Goal: Use online tool/utility: Utilize a website feature to perform a specific function

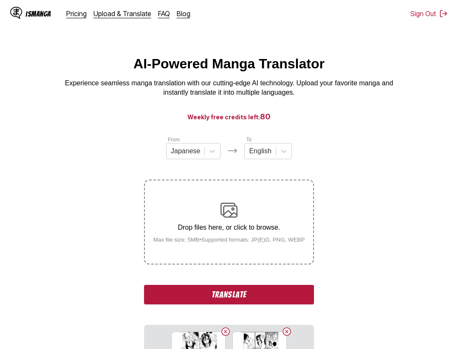
click at [221, 298] on button "Translate" at bounding box center [229, 295] width 170 height 20
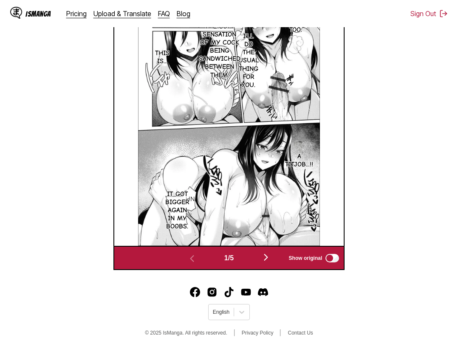
scroll to position [181, 0]
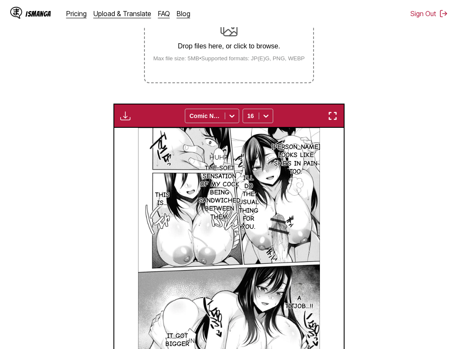
click at [331, 120] on img "button" at bounding box center [332, 116] width 10 height 10
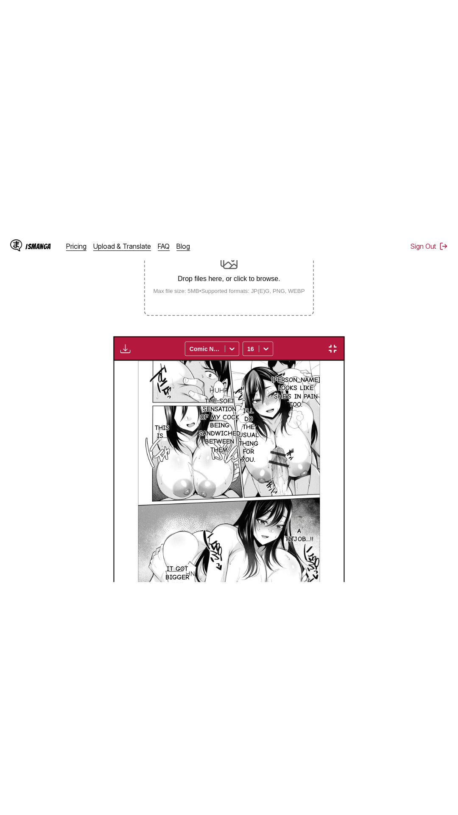
scroll to position [53, 0]
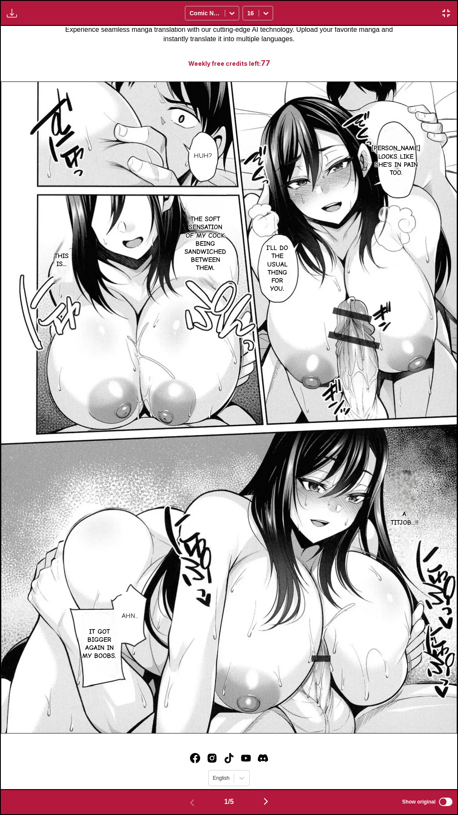
click at [323, 0] on div "Download Panel Download All Comic Neue 16" at bounding box center [229, 13] width 458 height 26
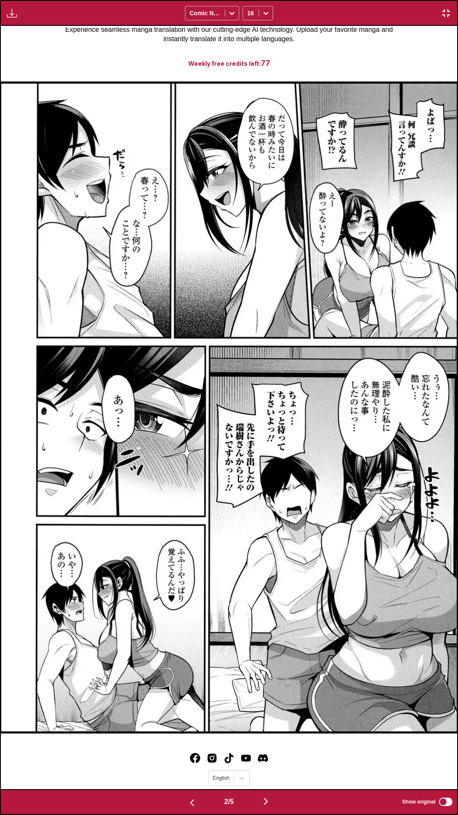
click at [444, 9] on img "button" at bounding box center [446, 13] width 10 height 10
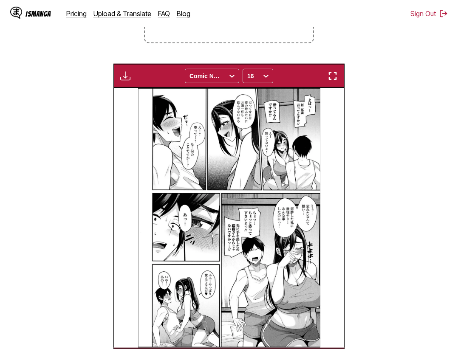
scroll to position [48, 0]
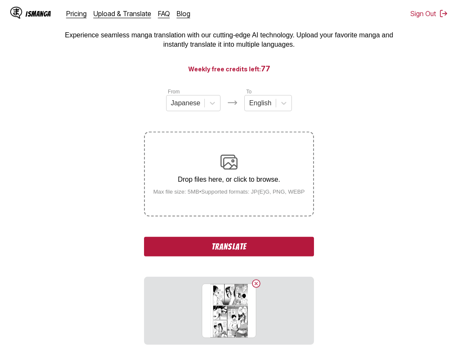
click at [262, 244] on button "Translate" at bounding box center [229, 247] width 170 height 20
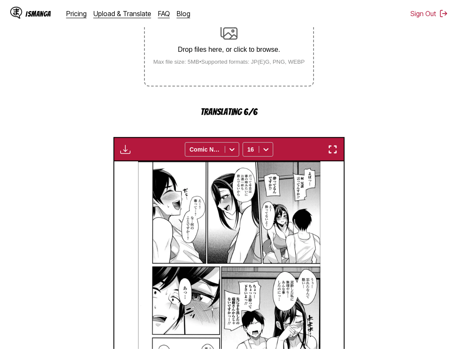
scroll to position [221, 0]
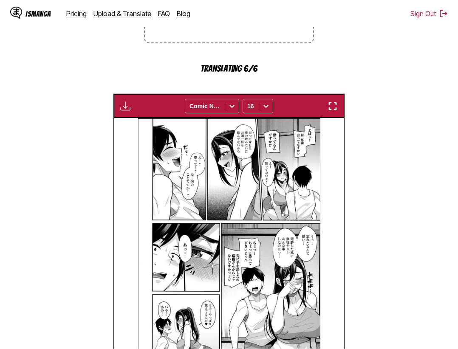
click at [332, 111] on img "button" at bounding box center [332, 106] width 10 height 10
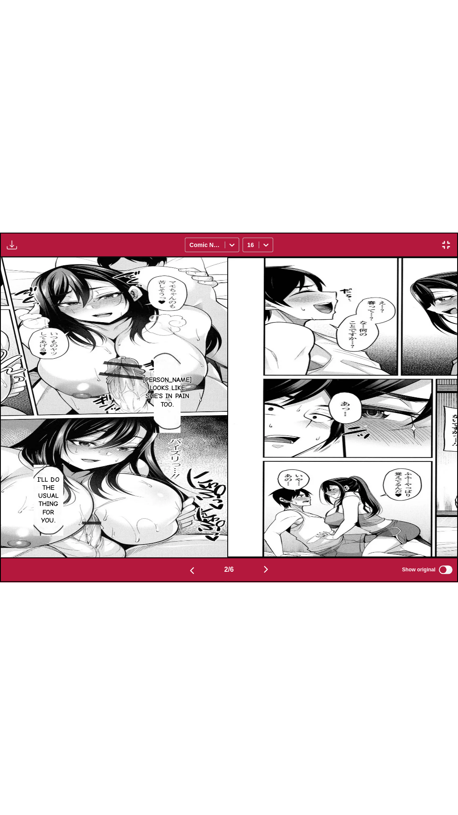
scroll to position [0, 457]
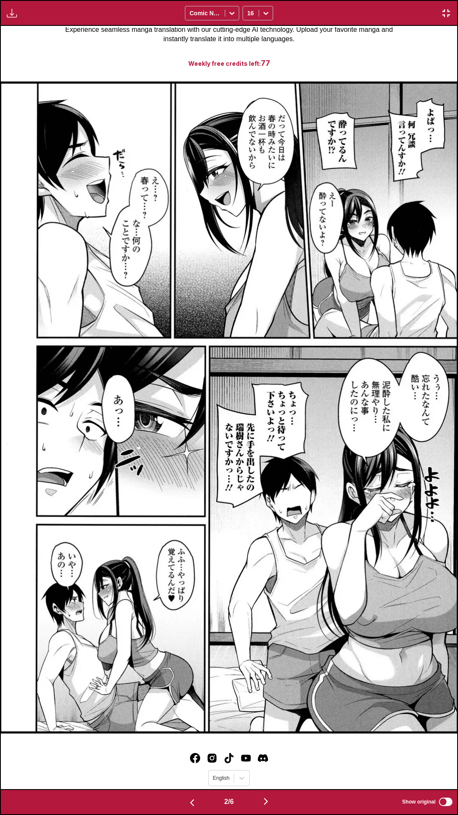
click at [345, 0] on div "Waiting for translations to be done... Comic Neue 16" at bounding box center [229, 13] width 458 height 26
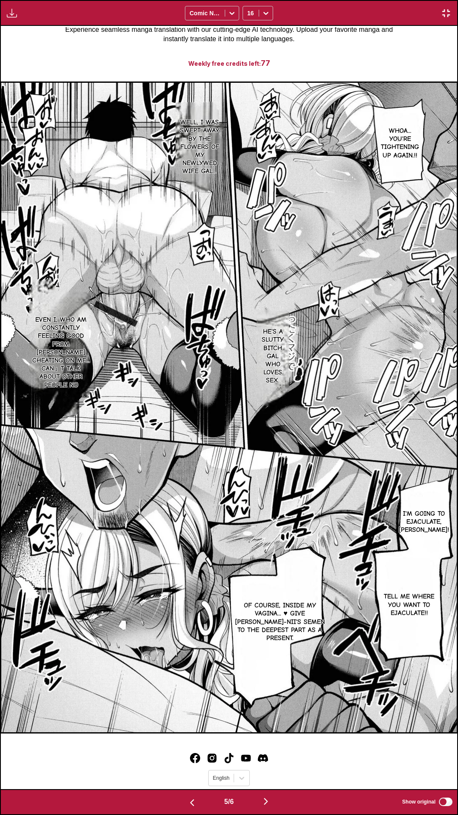
scroll to position [0, 2284]
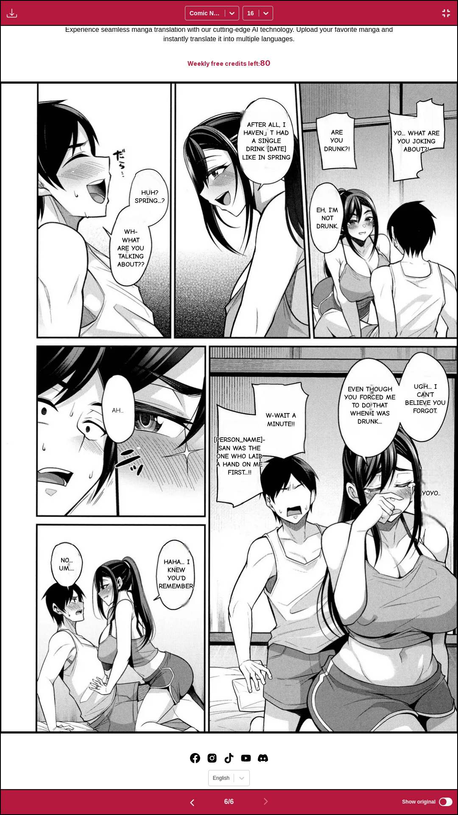
click at [194, 348] on img "button" at bounding box center [192, 803] width 10 height 10
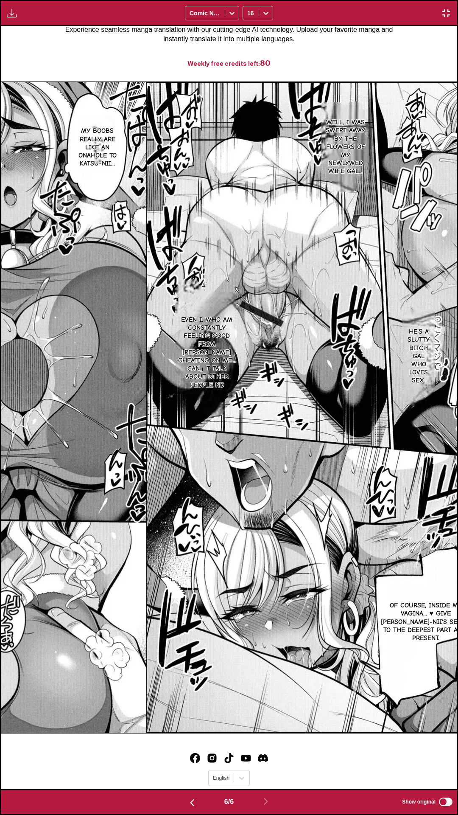
click at [194, 348] on img "button" at bounding box center [192, 803] width 10 height 10
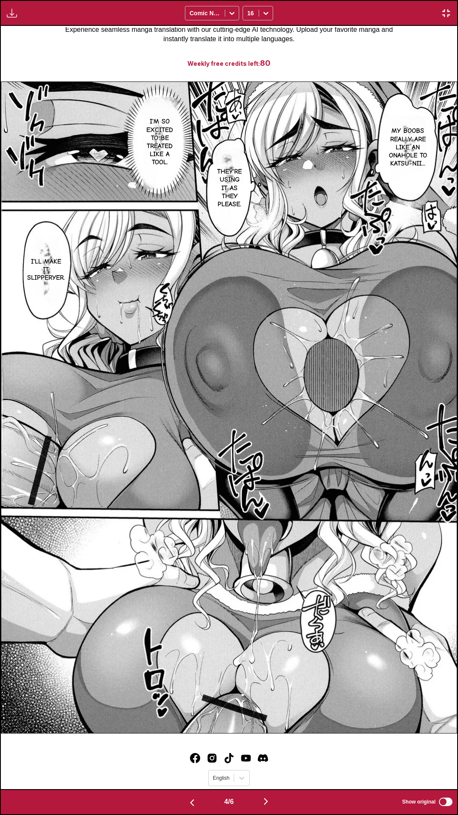
click at [194, 348] on img "button" at bounding box center [192, 803] width 10 height 10
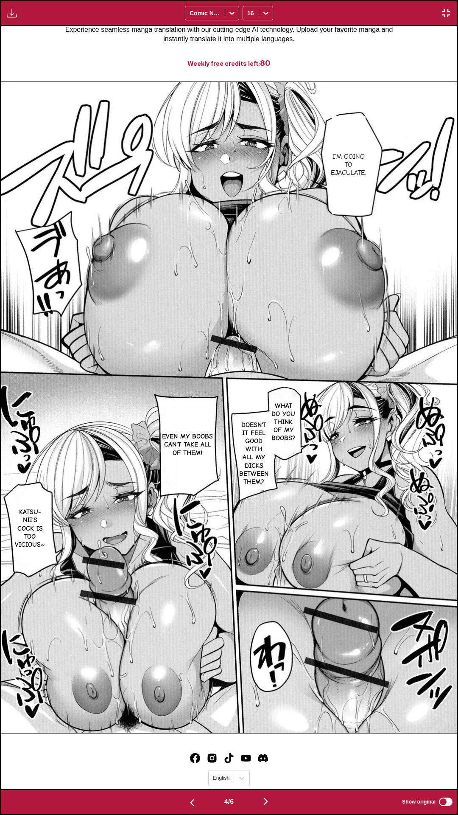
click at [194, 348] on img "button" at bounding box center [192, 803] width 10 height 10
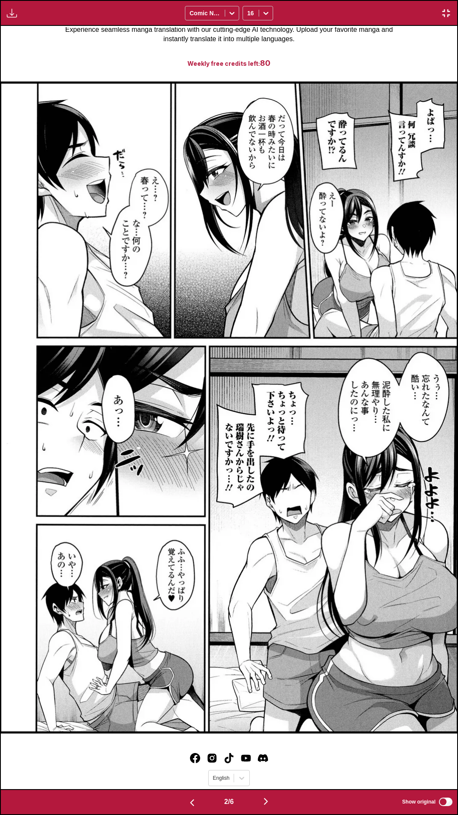
click at [194, 348] on img "button" at bounding box center [192, 803] width 10 height 10
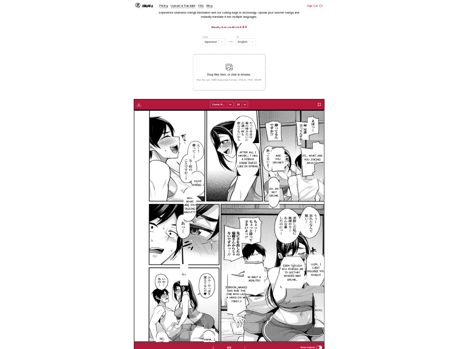
scroll to position [0, 1147]
